Goal: Information Seeking & Learning: Learn about a topic

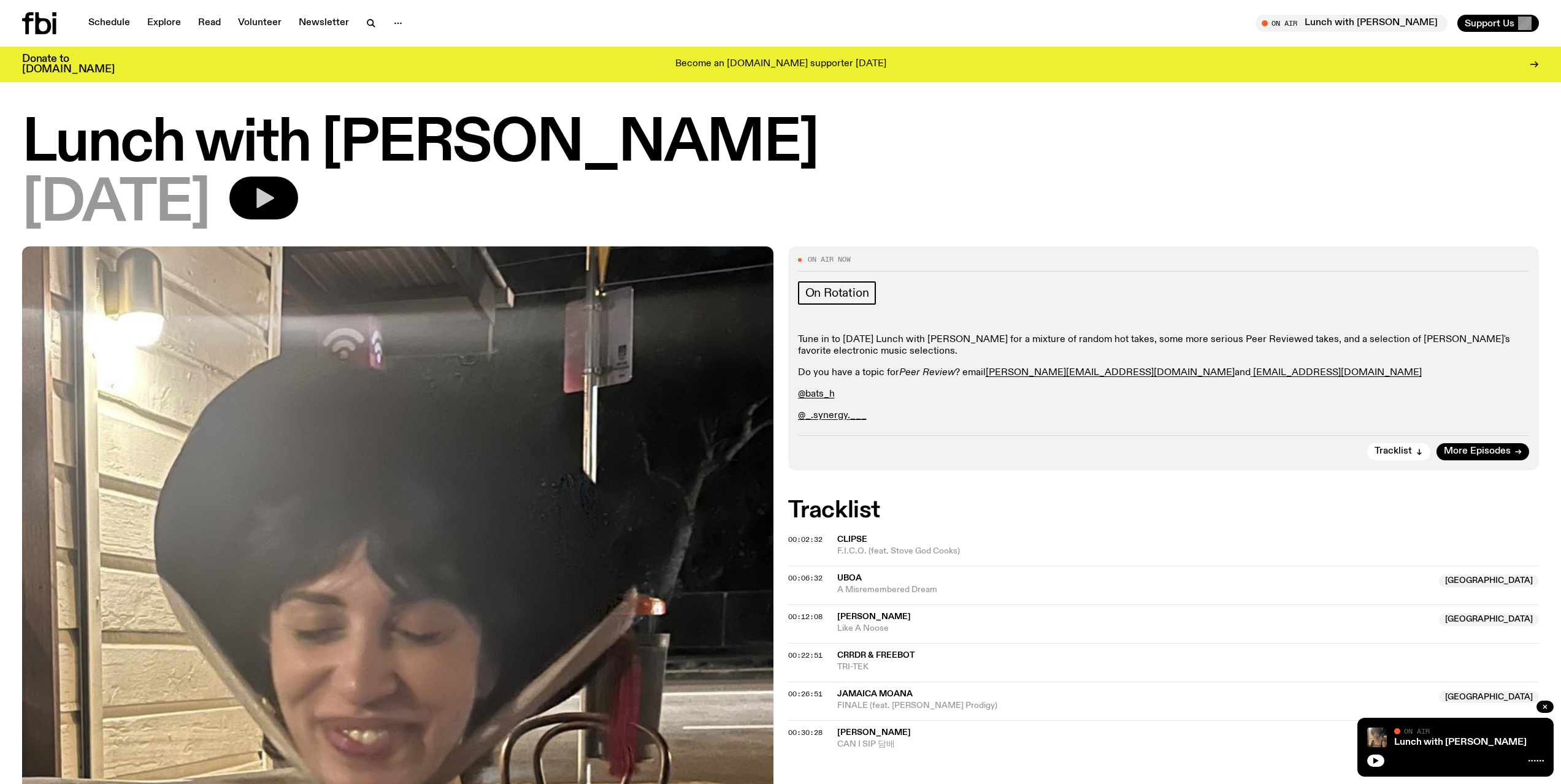
click at [296, 183] on button "button" at bounding box center [263, 198] width 69 height 43
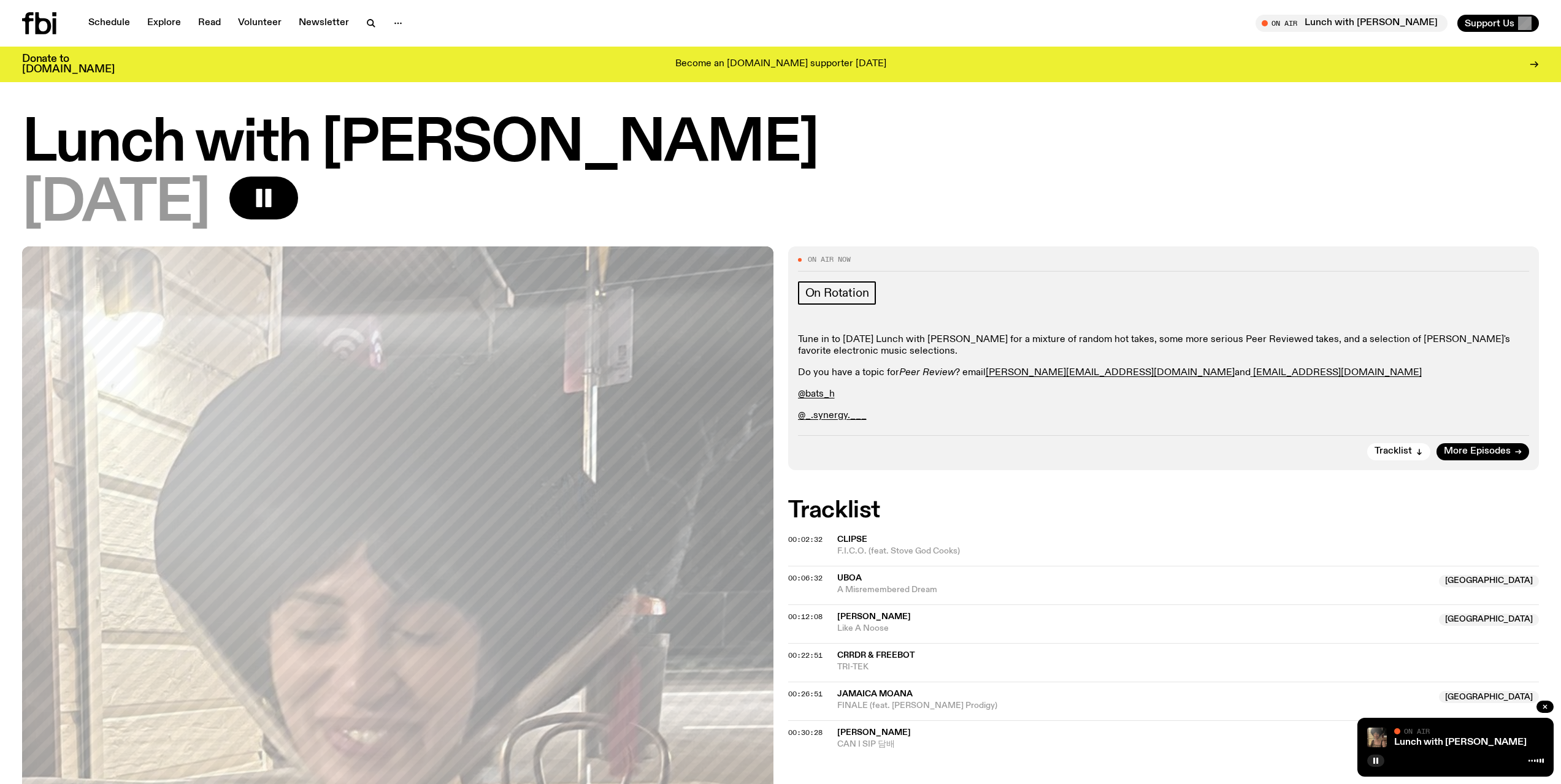
click at [960, 443] on div "Tracklist More Episodes" at bounding box center [1164, 448] width 732 height 25
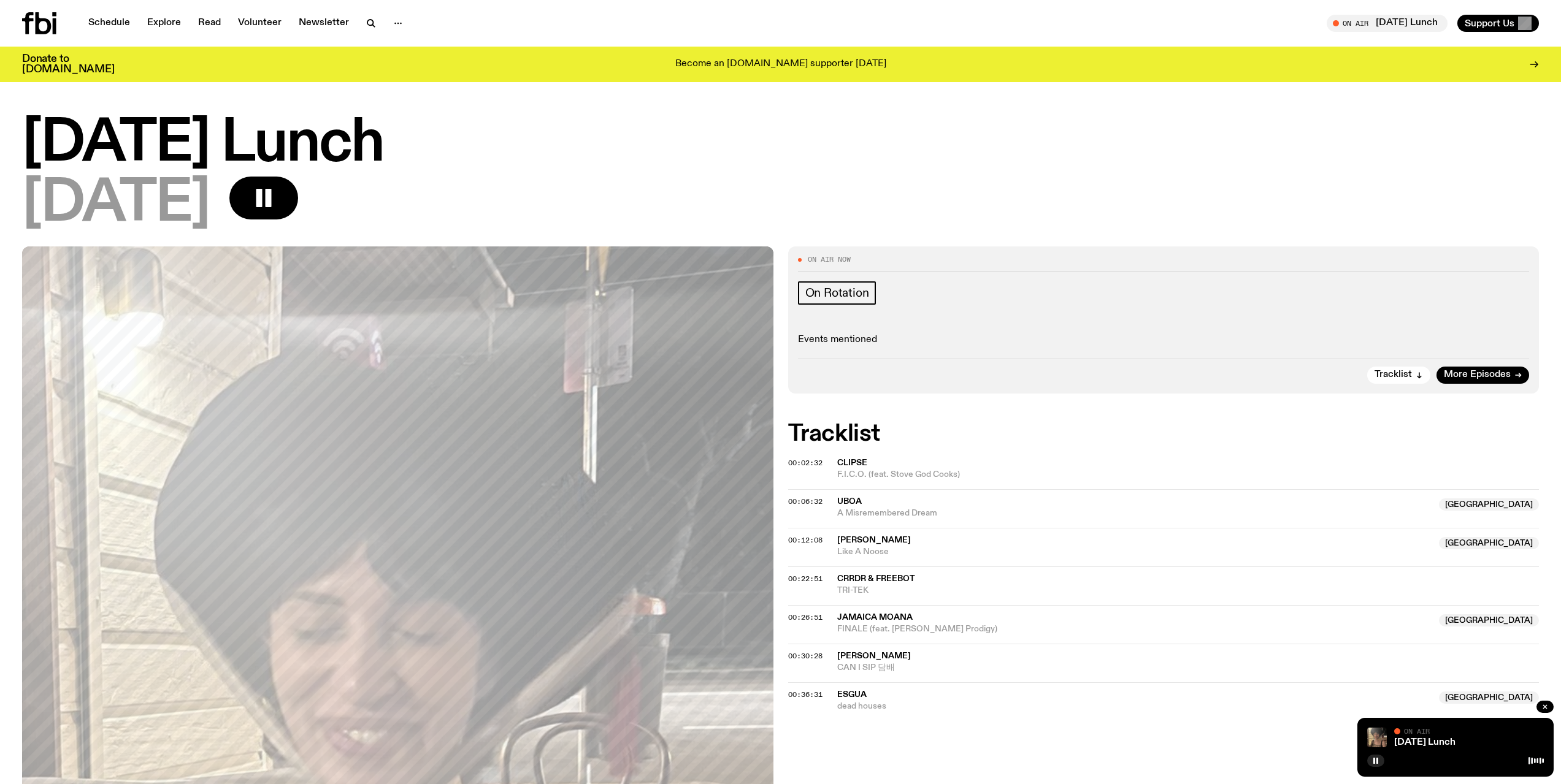
click at [851, 336] on p "Events mentioned" at bounding box center [1164, 340] width 732 height 12
click at [832, 333] on div "On Rotation Events mentioned" at bounding box center [1164, 314] width 732 height 65
click at [476, 143] on h1 "[DATE] Lunch" at bounding box center [780, 144] width 1517 height 55
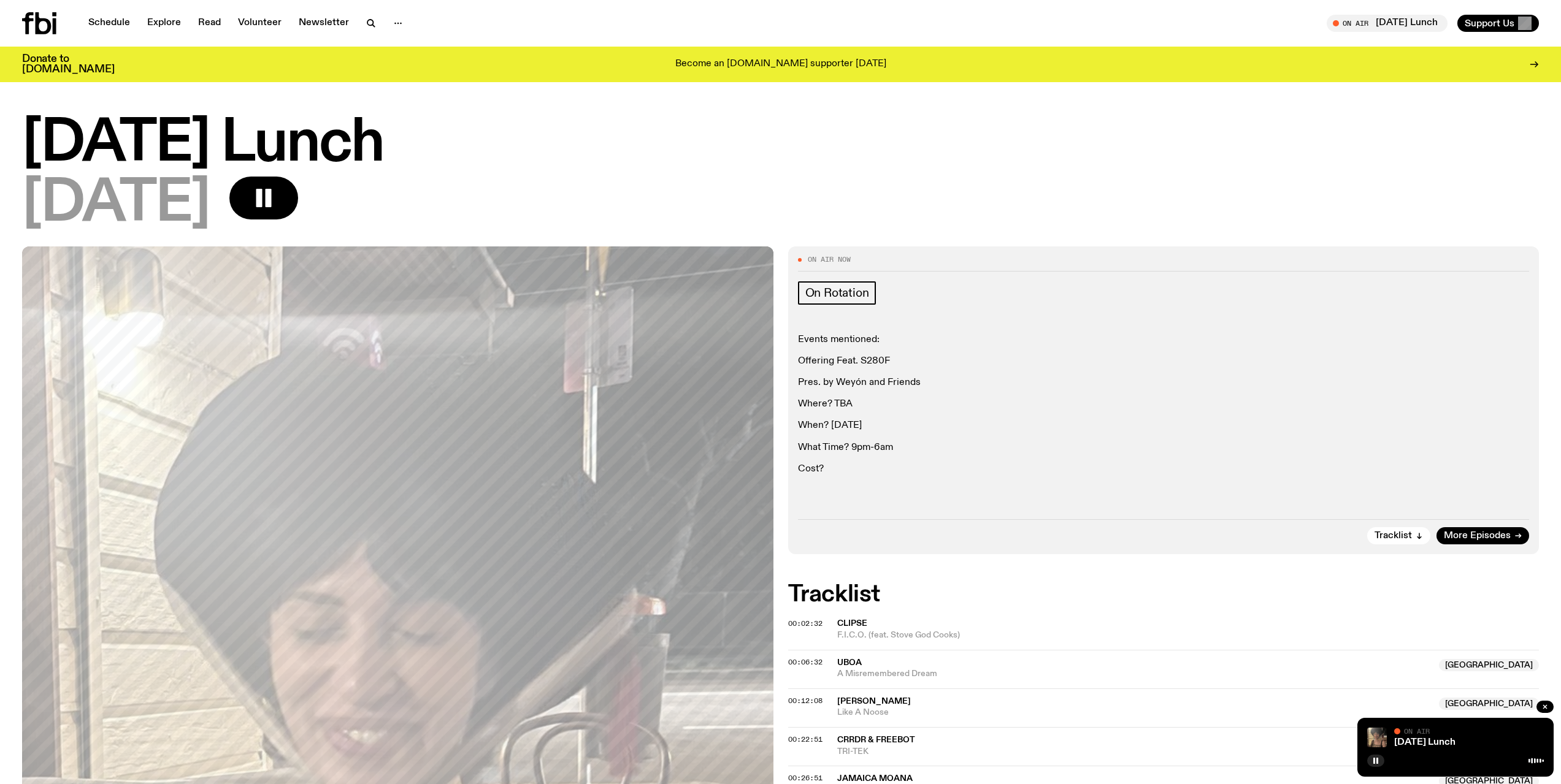
click at [845, 443] on p "What Time? 9pm-6am" at bounding box center [1164, 448] width 732 height 12
click at [842, 291] on span "On Rotation" at bounding box center [837, 293] width 64 height 14
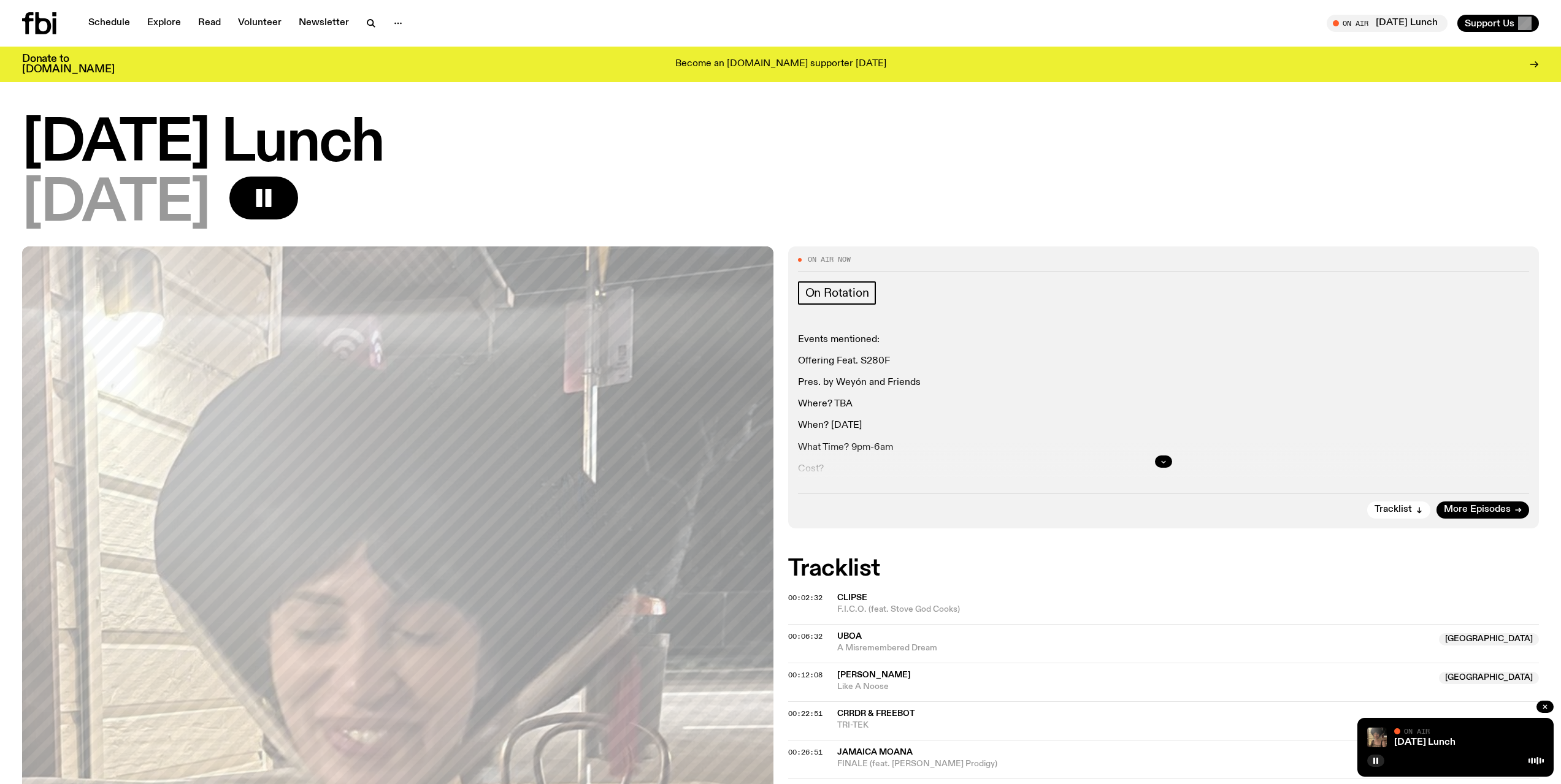
click at [1164, 465] on button "button" at bounding box center [1164, 462] width 17 height 12
